Goal: Task Accomplishment & Management: Use online tool/utility

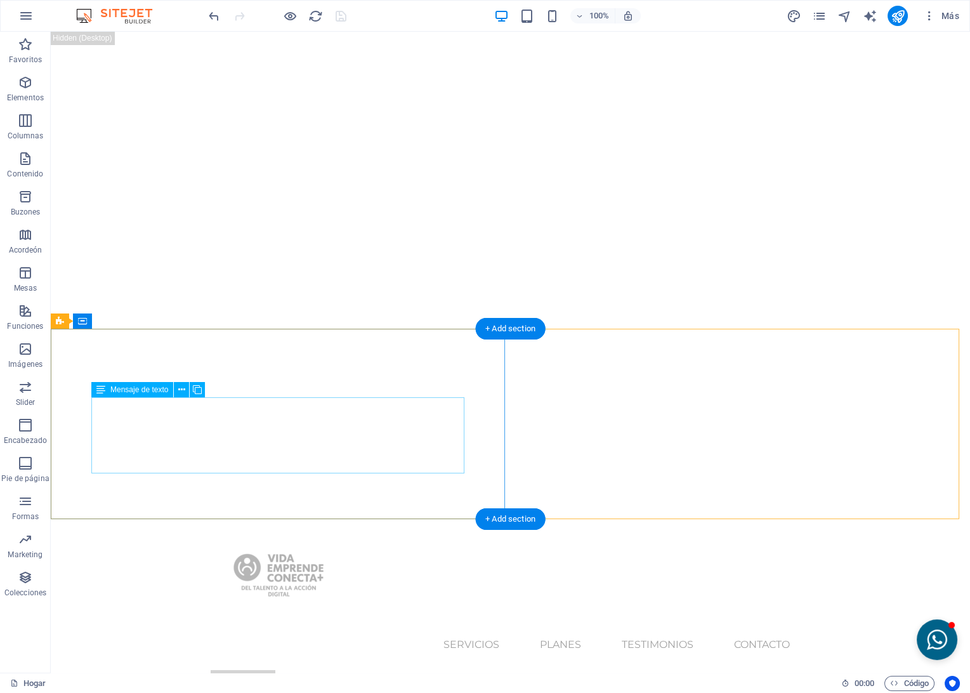
scroll to position [5, 0]
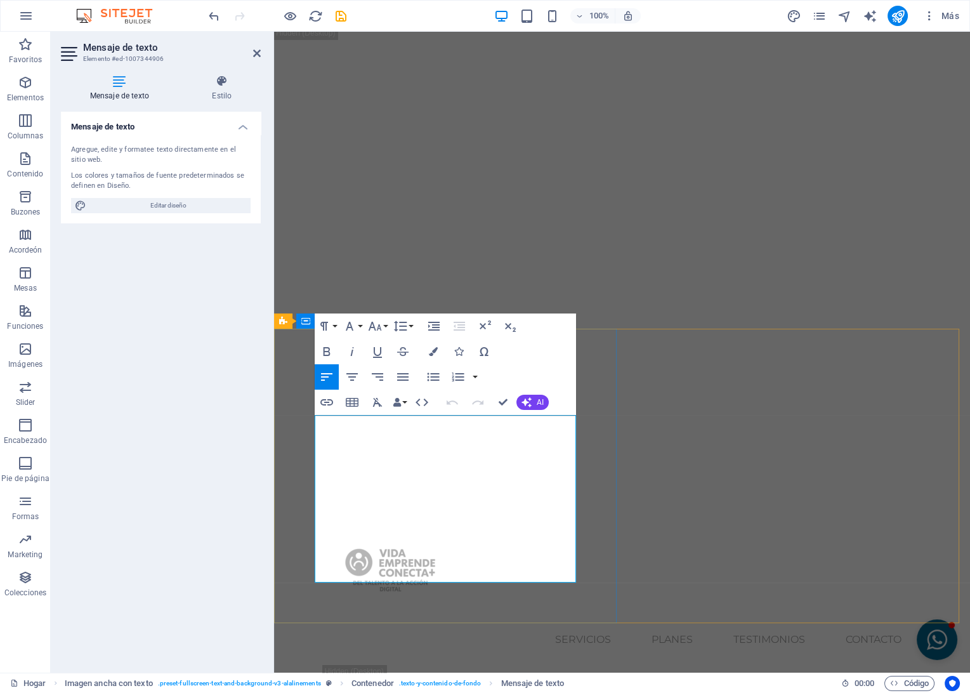
drag, startPoint x: 401, startPoint y: 467, endPoint x: 303, endPoint y: 468, distance: 97.7
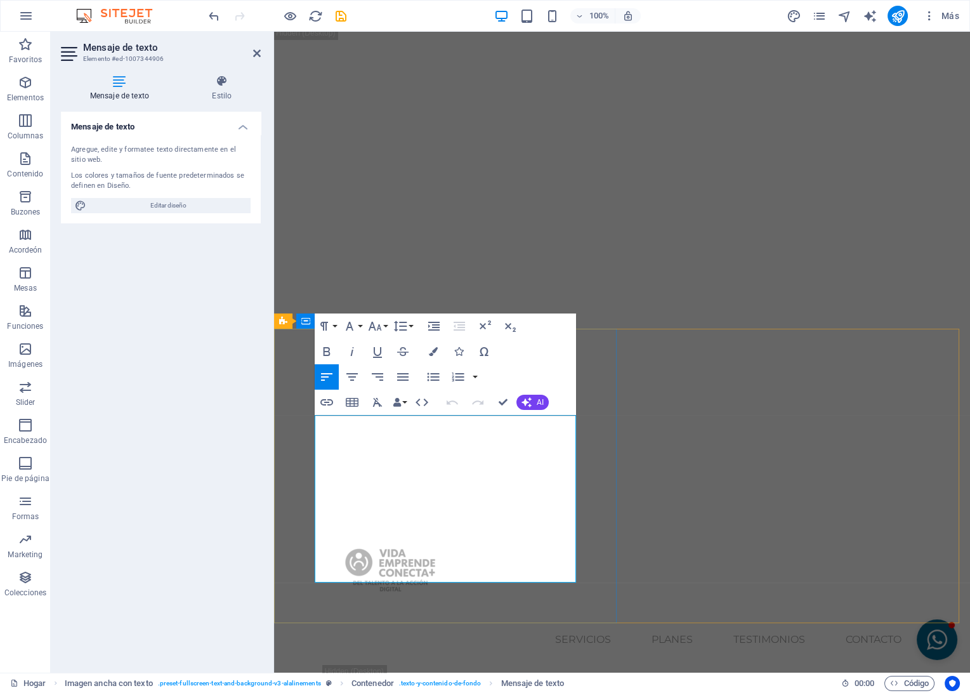
click at [334, 352] on icon "button" at bounding box center [326, 351] width 15 height 15
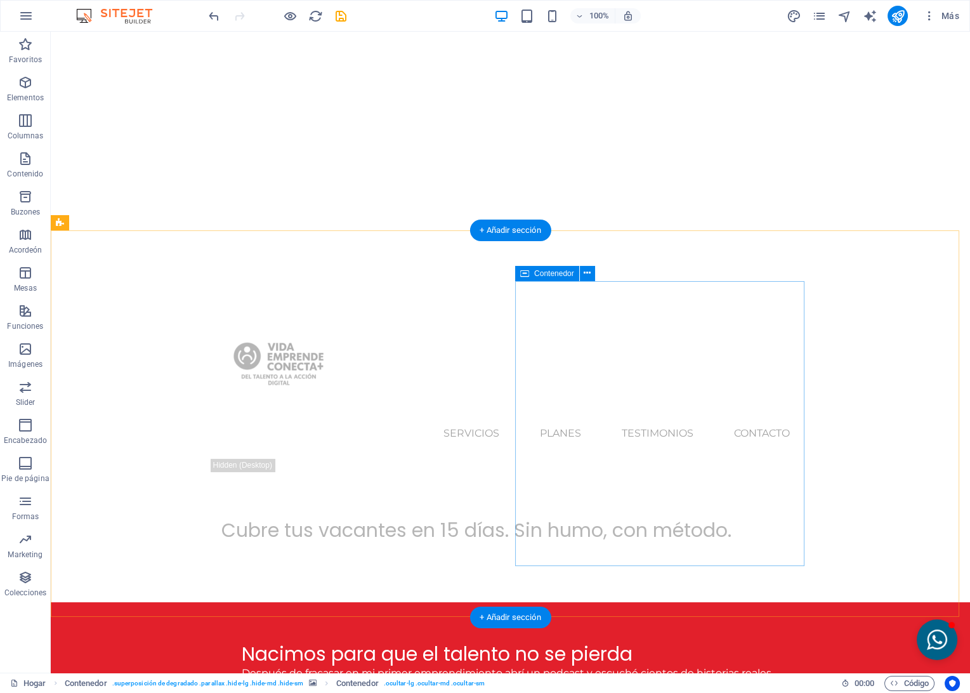
scroll to position [216, 0]
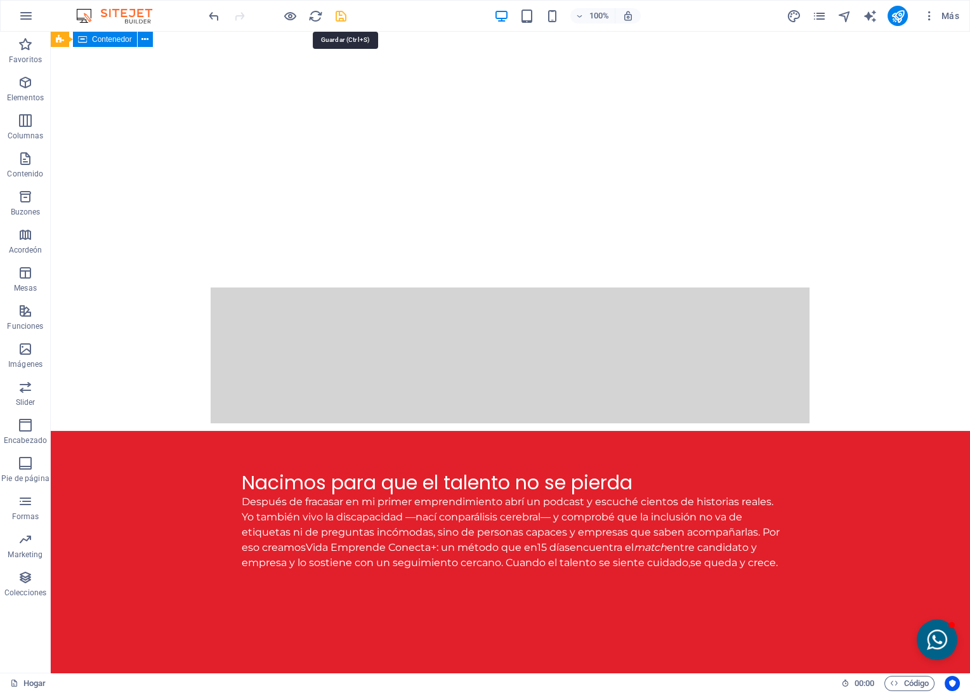
click at [343, 14] on icon "Salvar" at bounding box center [341, 16] width 15 height 15
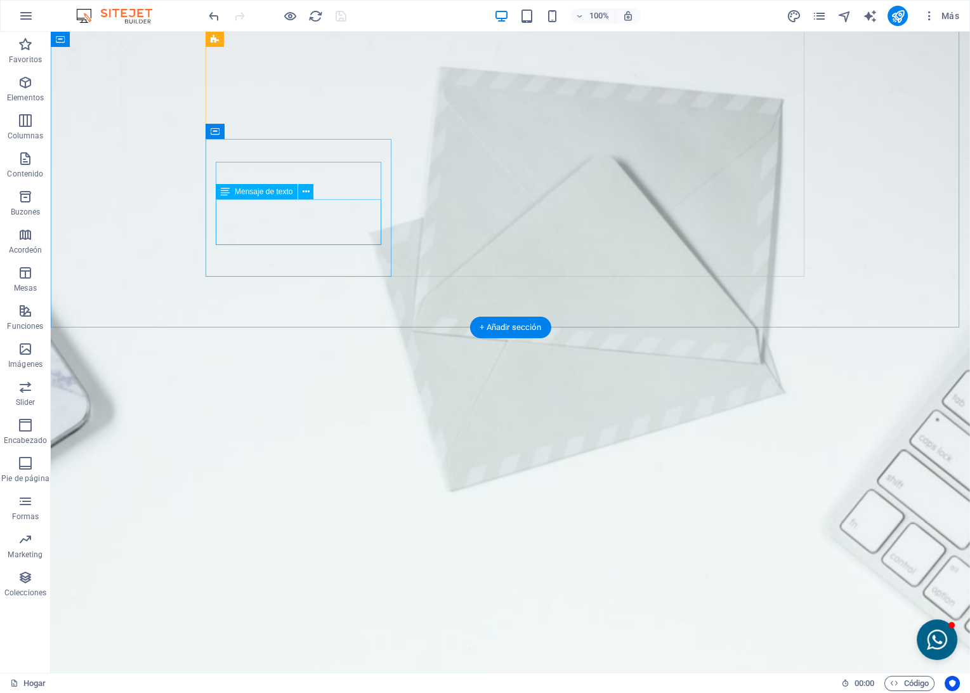
scroll to position [2614, 0]
